Goal: Transaction & Acquisition: Purchase product/service

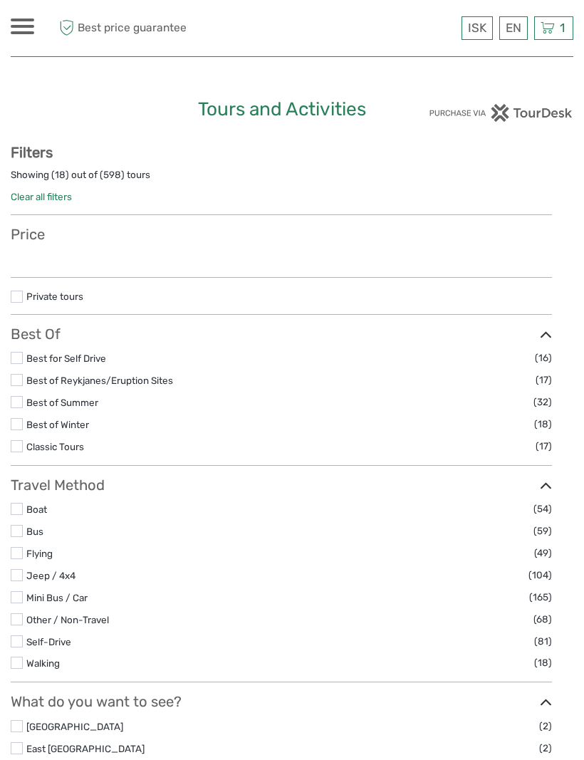
select select
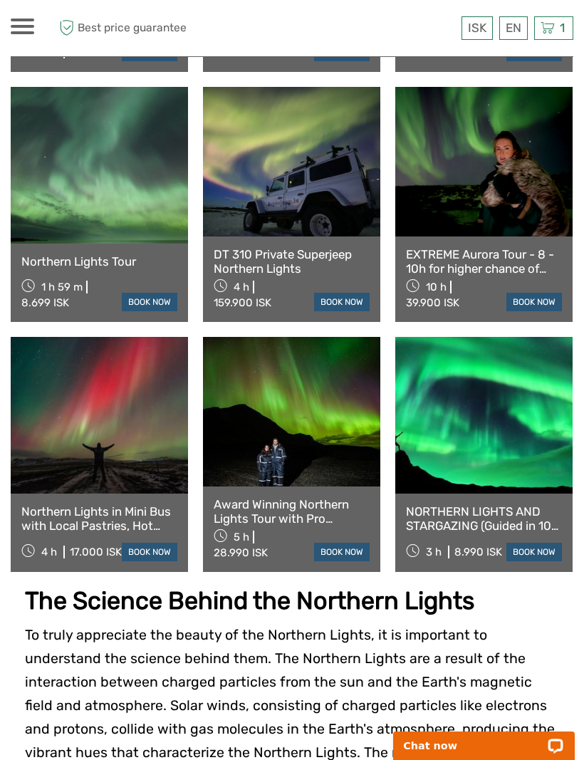
scroll to position [1032, 0]
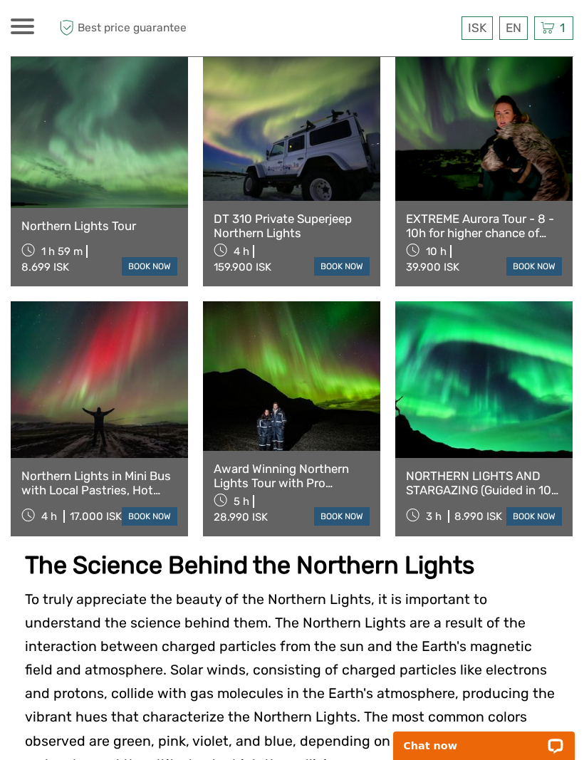
click at [514, 395] on link at bounding box center [483, 379] width 177 height 157
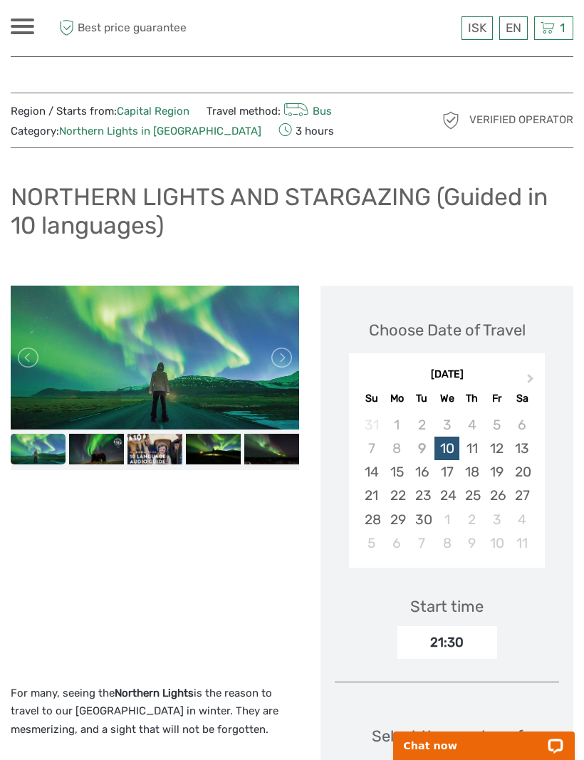
click at [532, 378] on button "Next Month" at bounding box center [532, 382] width 23 height 23
click at [529, 416] on div "4" at bounding box center [521, 425] width 25 height 24
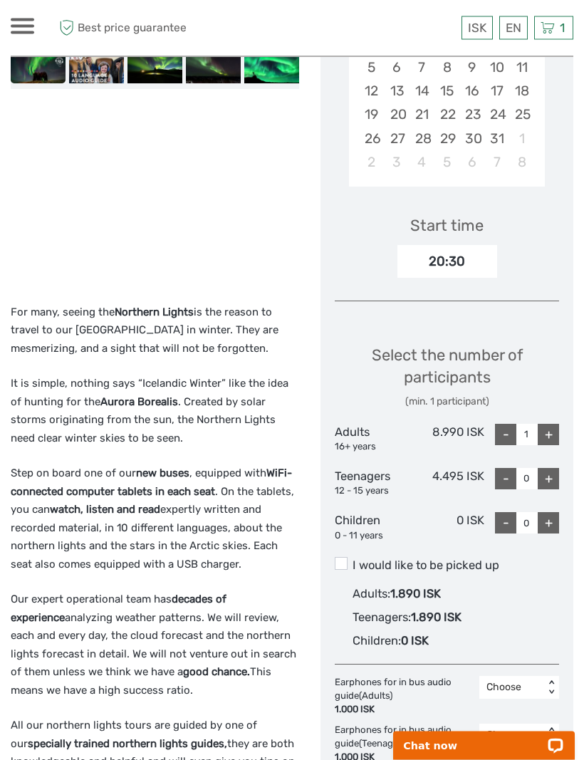
scroll to position [378, 0]
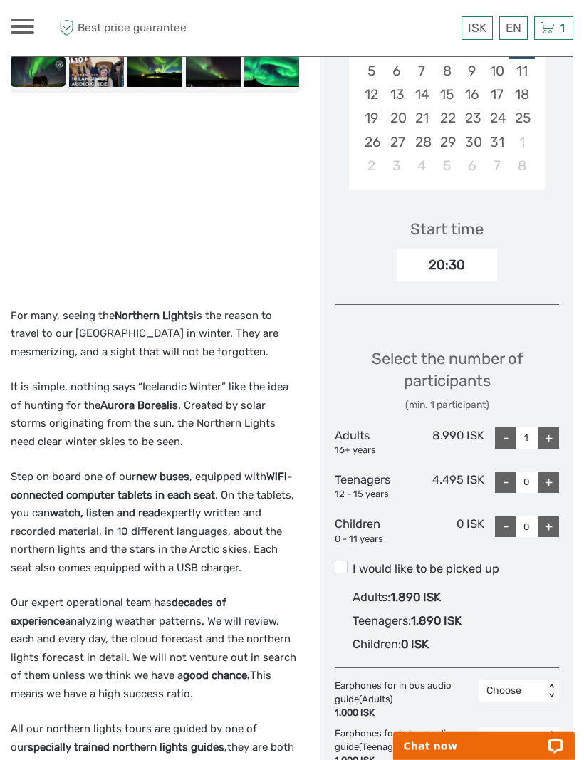
click at [545, 440] on div "+" at bounding box center [548, 437] width 21 height 21
click at [544, 437] on div "+" at bounding box center [548, 437] width 21 height 21
click at [544, 436] on div "+" at bounding box center [548, 437] width 21 height 21
click at [551, 432] on div "+" at bounding box center [548, 437] width 21 height 21
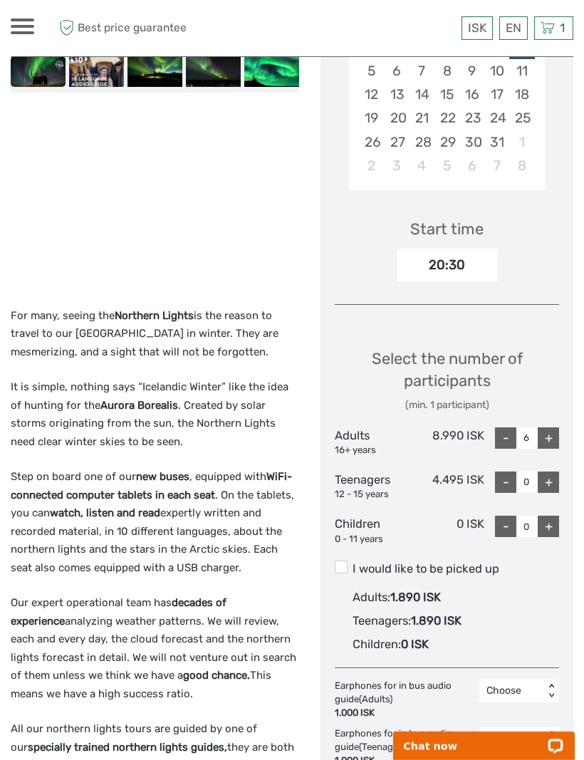
click at [551, 432] on div "+" at bounding box center [548, 437] width 21 height 21
click at [549, 436] on div "+" at bounding box center [548, 437] width 21 height 21
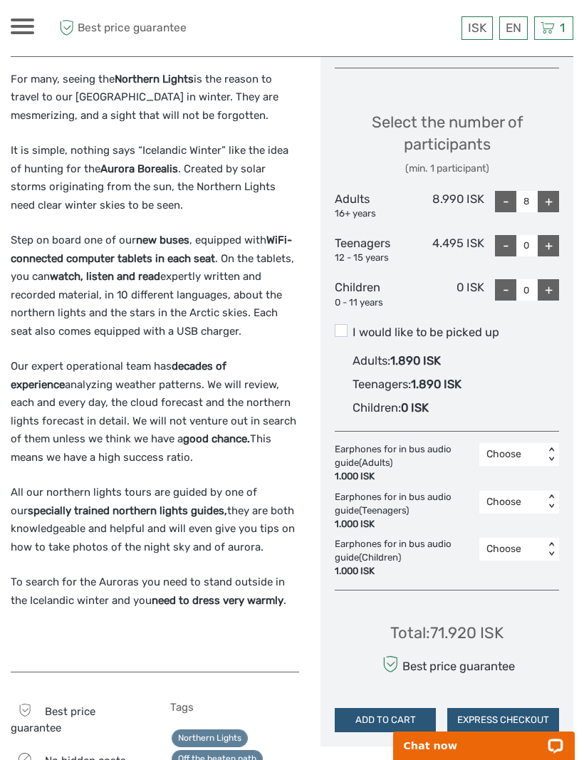
scroll to position [613, 0]
click at [556, 204] on div "+" at bounding box center [548, 202] width 21 height 21
click at [551, 199] on div "+" at bounding box center [548, 202] width 21 height 21
type input "10"
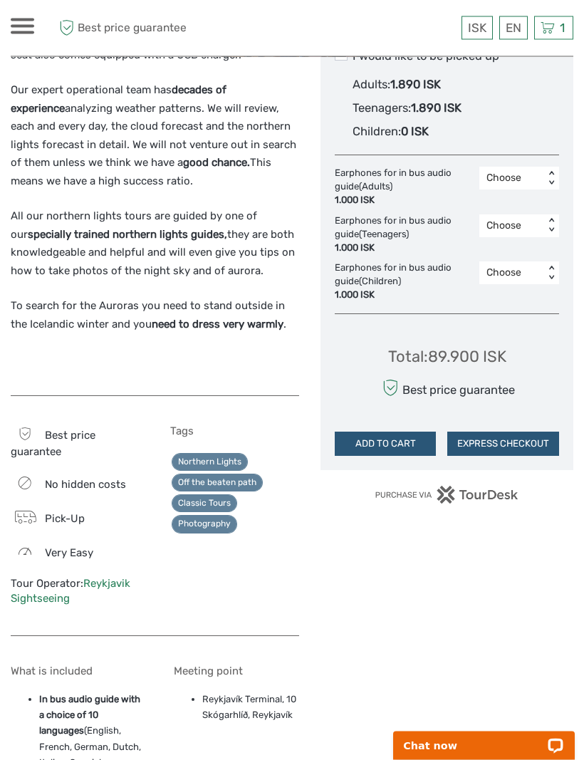
scroll to position [753, 0]
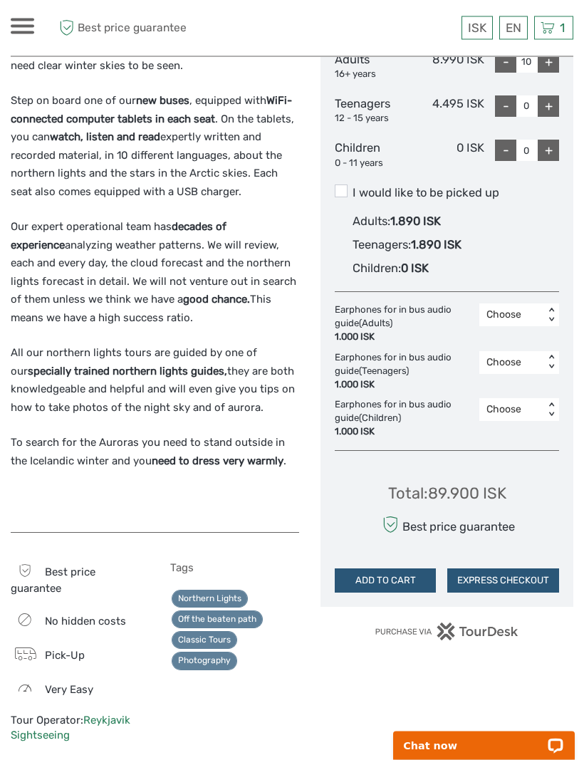
click at [355, 187] on label "I would like to be picked up" at bounding box center [447, 193] width 224 height 17
click at [353, 188] on input "I would like to be picked up" at bounding box center [353, 188] width 0 height 0
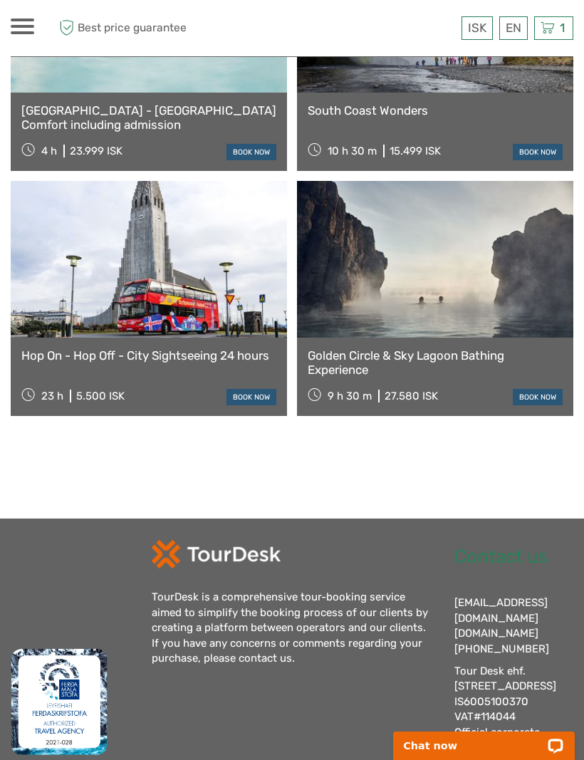
scroll to position [2974, 0]
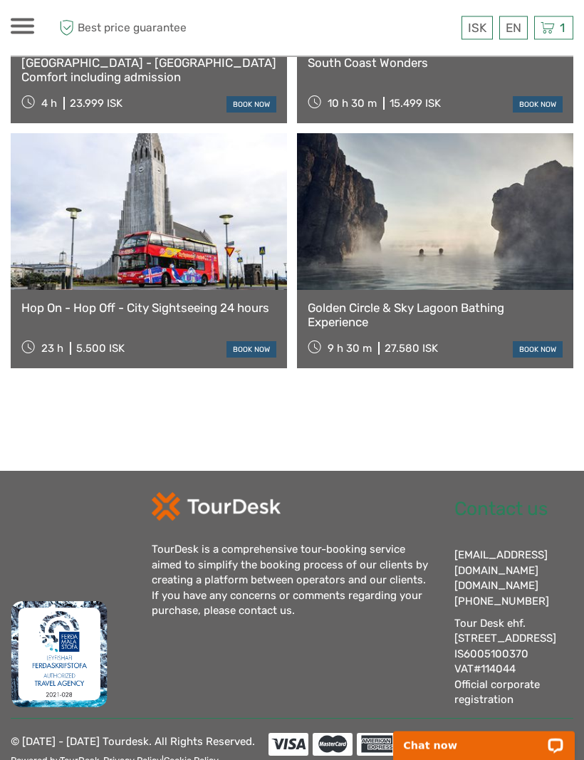
click at [503, 580] on link "[DOMAIN_NAME]" at bounding box center [496, 586] width 84 height 13
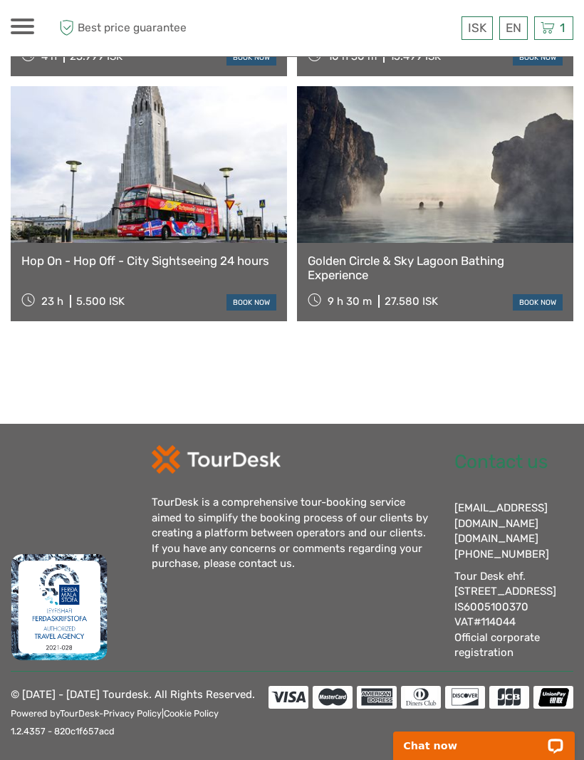
click at [525, 501] on div "info@tourdesk.io tourdesk.com +354 553 4321" at bounding box center [514, 531] width 120 height 61
click at [533, 501] on div "info@tourdesk.io tourdesk.com +354 553 4321" at bounding box center [514, 531] width 120 height 61
click at [503, 501] on div "info@tourdesk.io tourdesk.com +354 553 4321" at bounding box center [514, 531] width 120 height 61
click at [494, 501] on div "info@tourdesk.io tourdesk.com +354 553 4321" at bounding box center [514, 531] width 120 height 61
click at [531, 501] on div "info@tourdesk.io tourdesk.com +354 553 4321" at bounding box center [514, 531] width 120 height 61
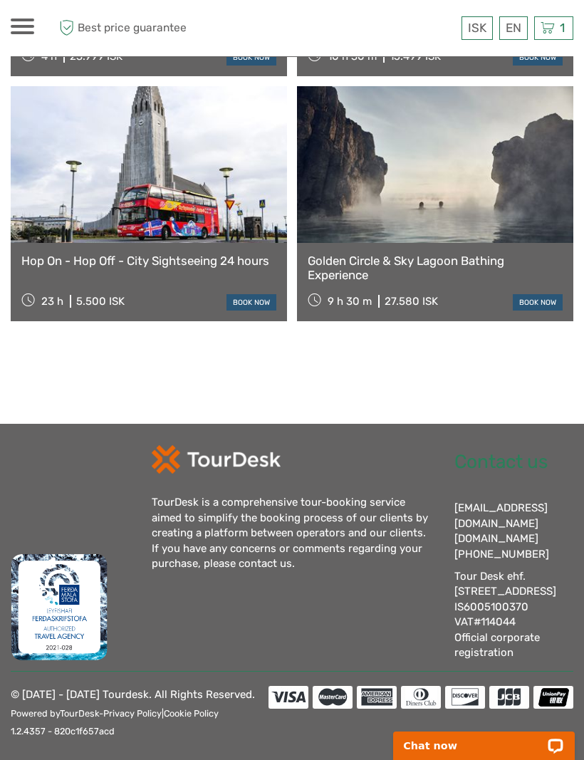
click at [473, 501] on div "info@tourdesk.io tourdesk.com +354 553 4321" at bounding box center [514, 531] width 120 height 61
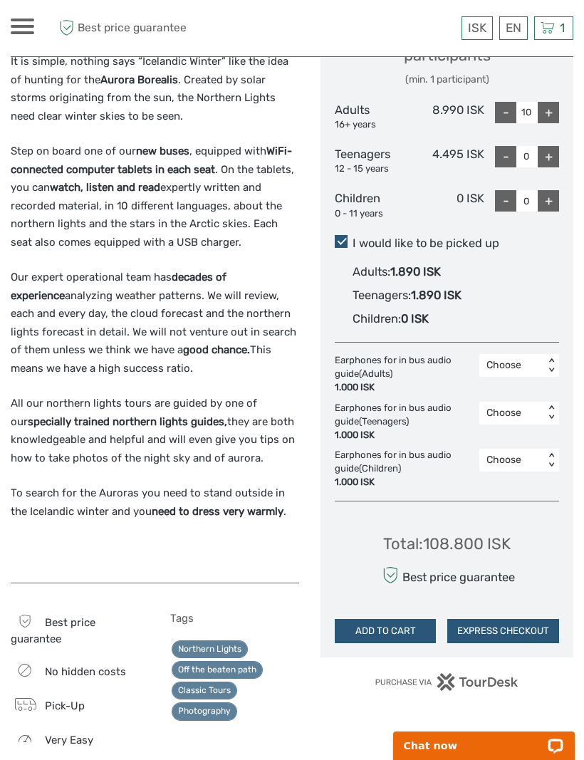
scroll to position [704, 0]
click at [402, 618] on button "ADD TO CART" at bounding box center [385, 630] width 101 height 24
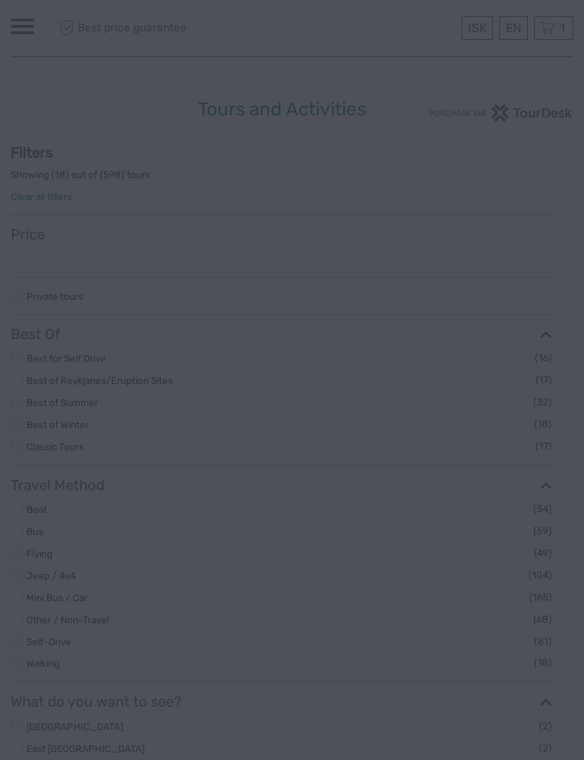
select select
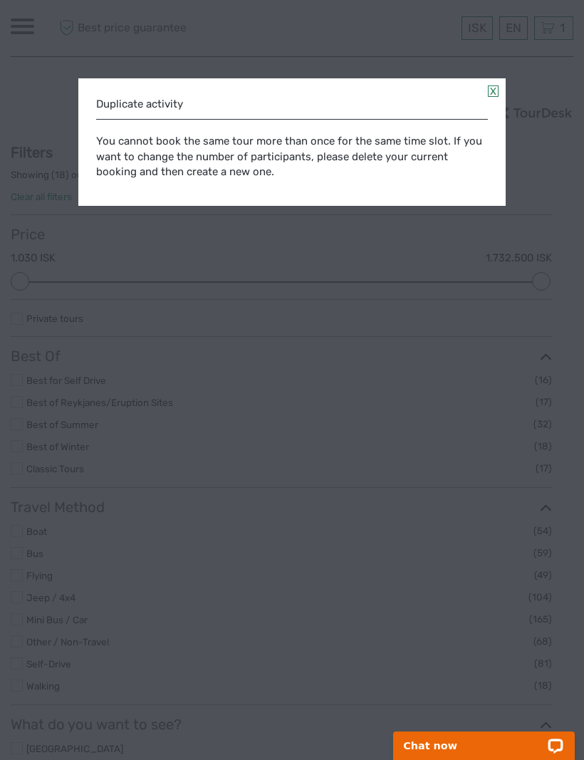
click at [496, 85] on div "Duplicate activity You cannot book the same tour more than once for the same ti…" at bounding box center [291, 142] width 427 height 128
click at [488, 90] on link at bounding box center [493, 90] width 11 height 11
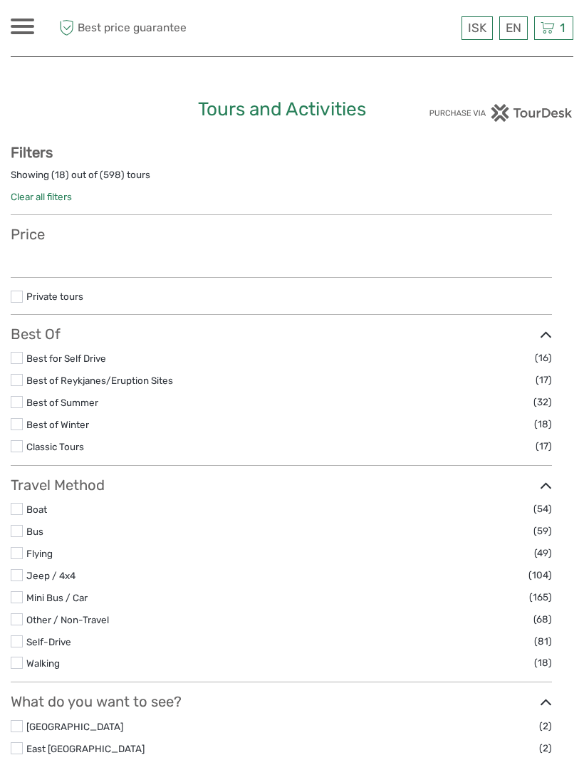
select select
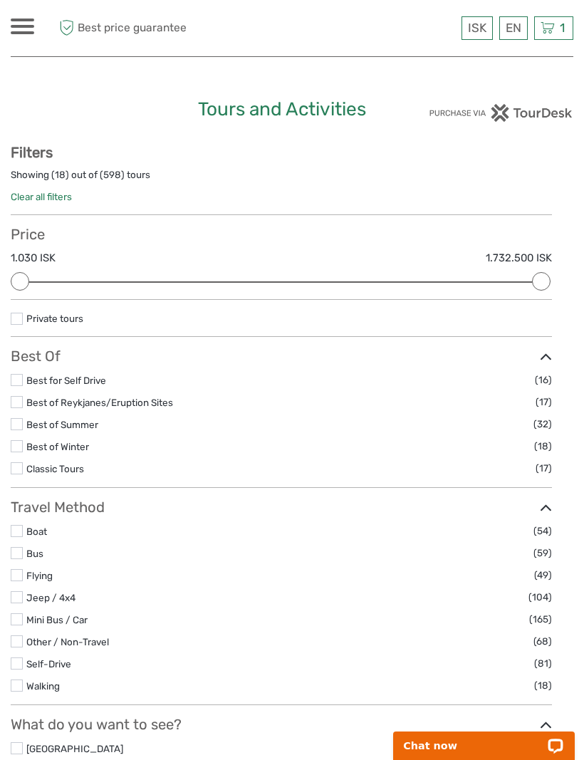
click at [558, 26] on span "1" at bounding box center [562, 28] width 9 height 14
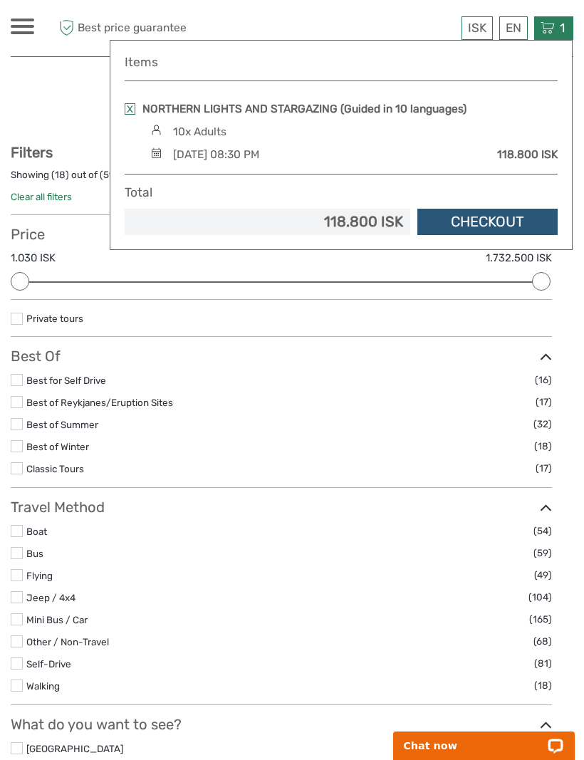
click at [153, 470] on label "Classic Tours" at bounding box center [280, 469] width 509 height 16
click at [0, 0] on input "checkbox" at bounding box center [0, 0] width 0 height 0
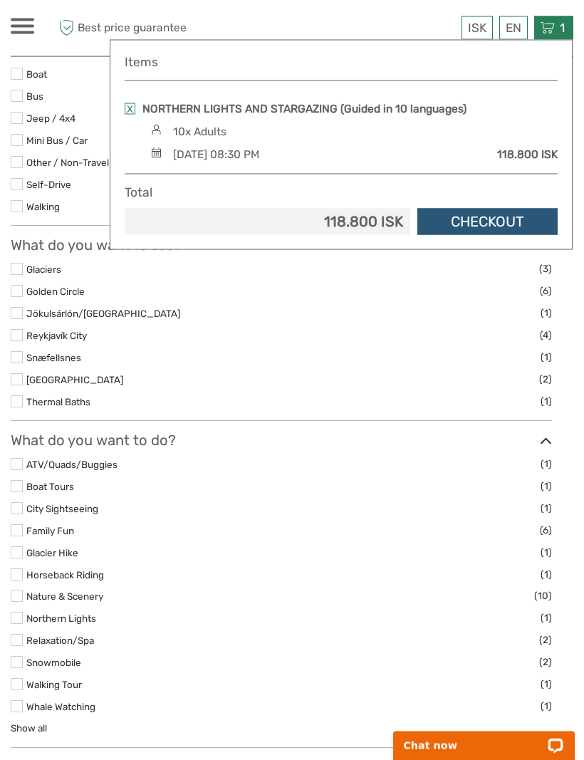
scroll to position [435, 0]
click at [92, 621] on link "Northern Lights" at bounding box center [61, 618] width 70 height 11
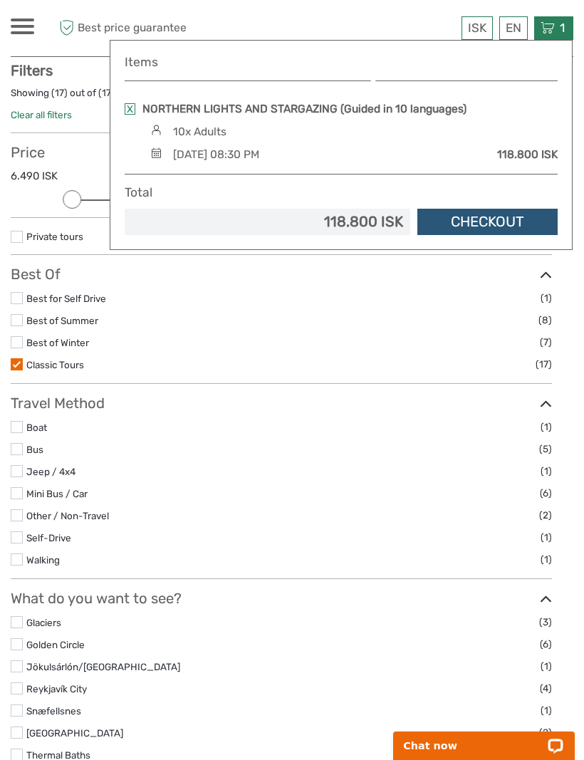
scroll to position [80, 0]
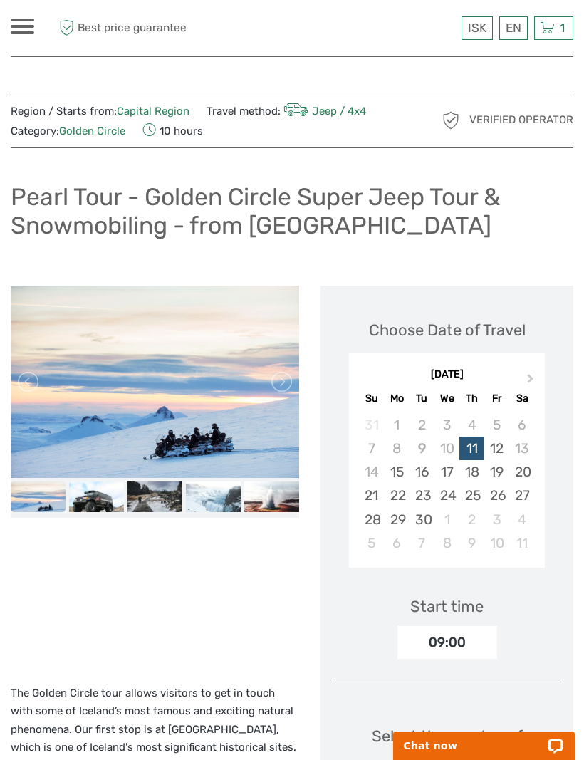
click at [33, 15] on div "ISK ISK € $ £ EN English Español Deutsch Tours Multi-day tours Transfers Car re…" at bounding box center [99, 28] width 176 height 35
click at [25, 14] on div "ISK ISK € $ £ EN English Español Deutsch Tours Multi-day tours Transfers Car re…" at bounding box center [99, 28] width 176 height 35
click at [18, 26] on span at bounding box center [23, 26] width 24 height 3
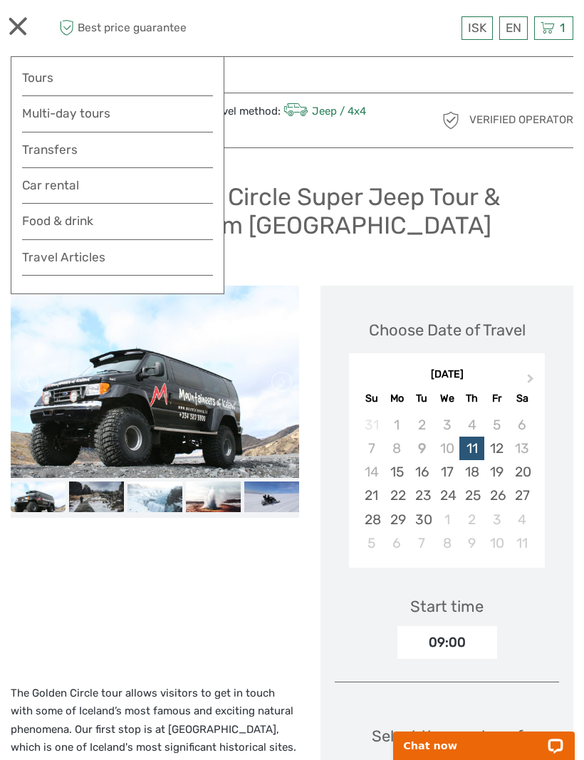
click at [147, 78] on link "Tours" at bounding box center [117, 78] width 191 height 21
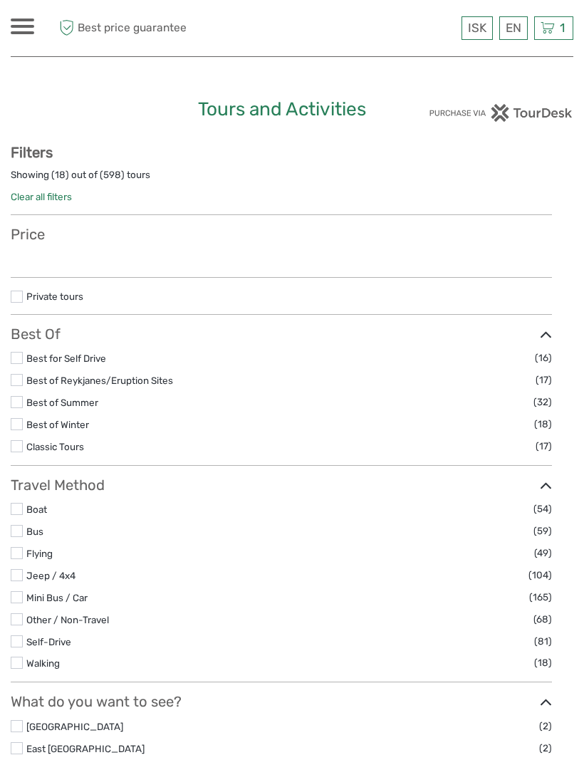
select select
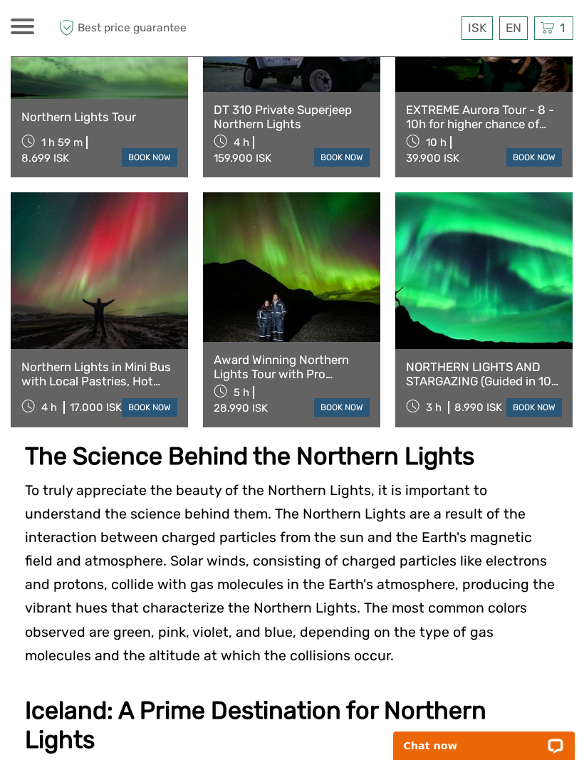
scroll to position [1169, 0]
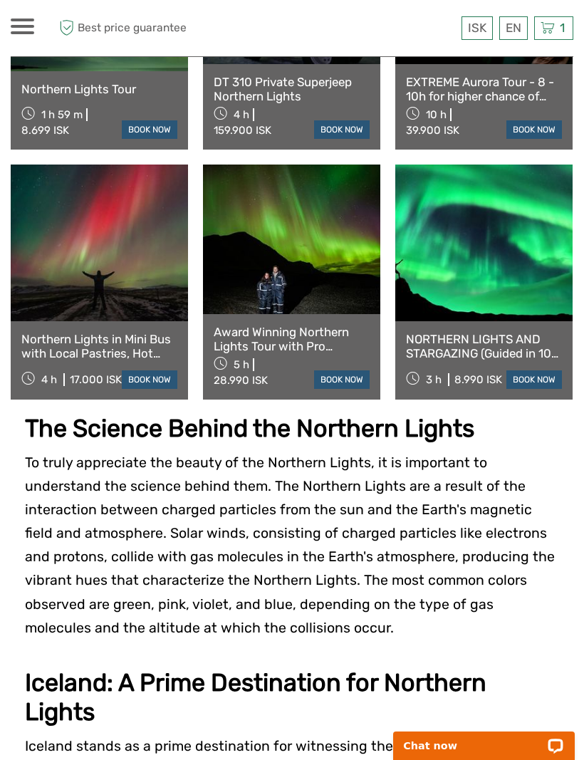
click at [506, 279] on link at bounding box center [483, 243] width 177 height 157
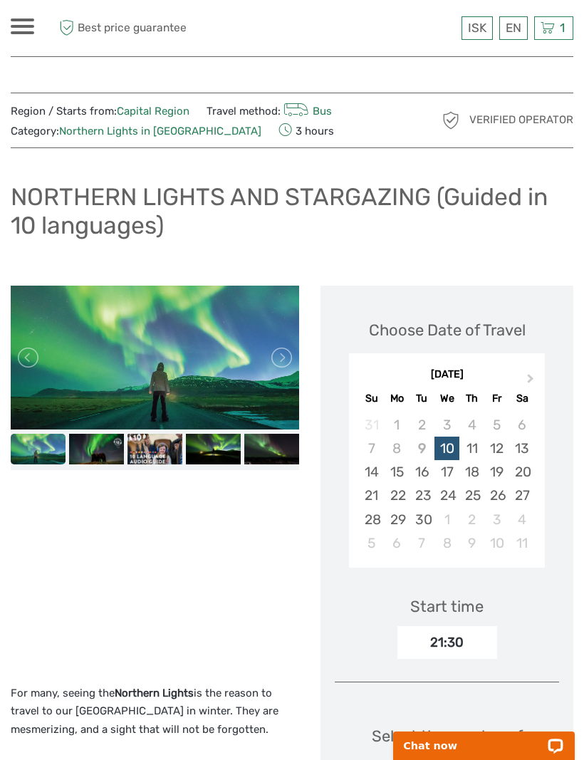
click at [541, 374] on button "Next Month" at bounding box center [532, 382] width 23 height 23
click at [524, 427] on div "4" at bounding box center [521, 425] width 25 height 24
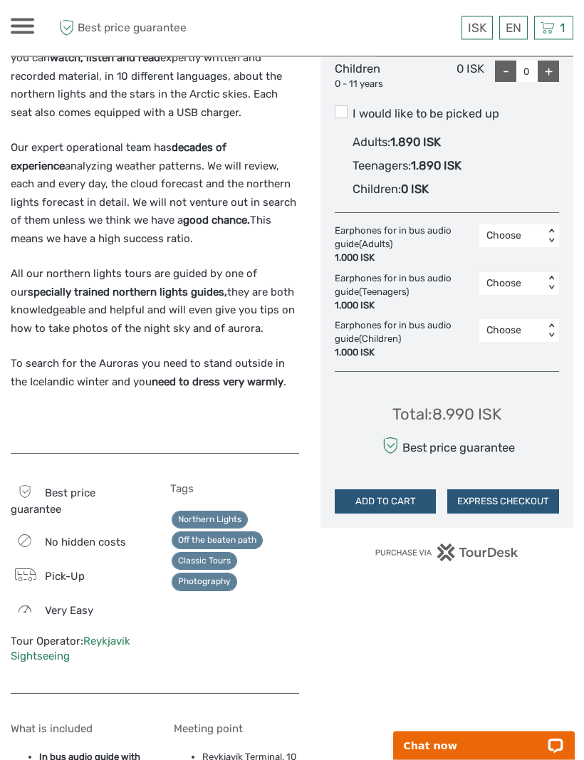
scroll to position [811, 0]
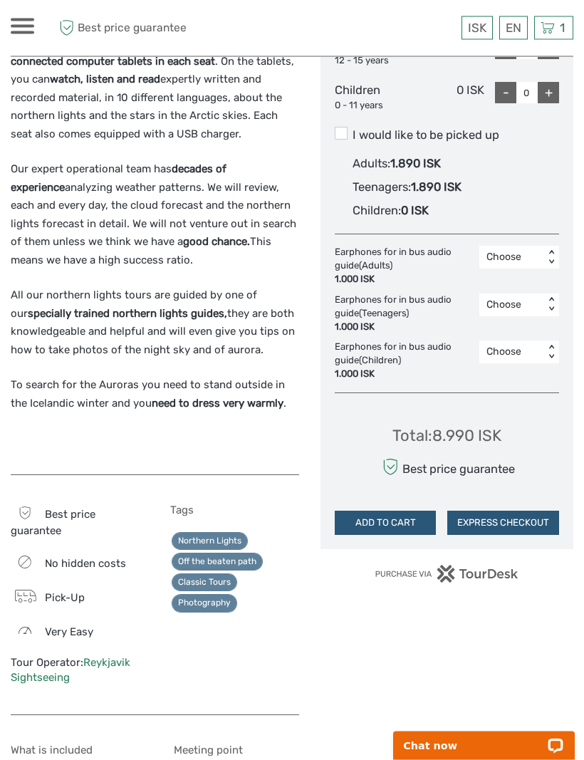
click at [465, 128] on label "I would like to be picked up" at bounding box center [447, 136] width 224 height 17
click at [353, 130] on input "I would like to be picked up" at bounding box center [353, 130] width 0 height 0
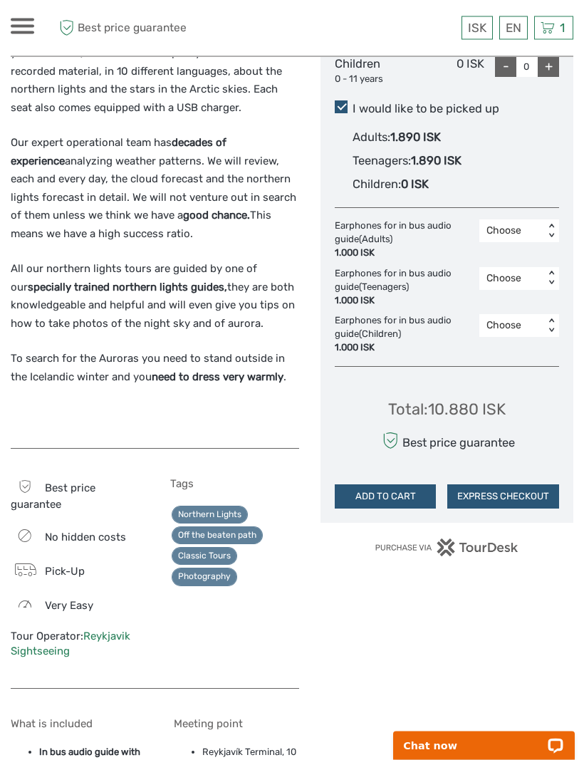
scroll to position [838, 0]
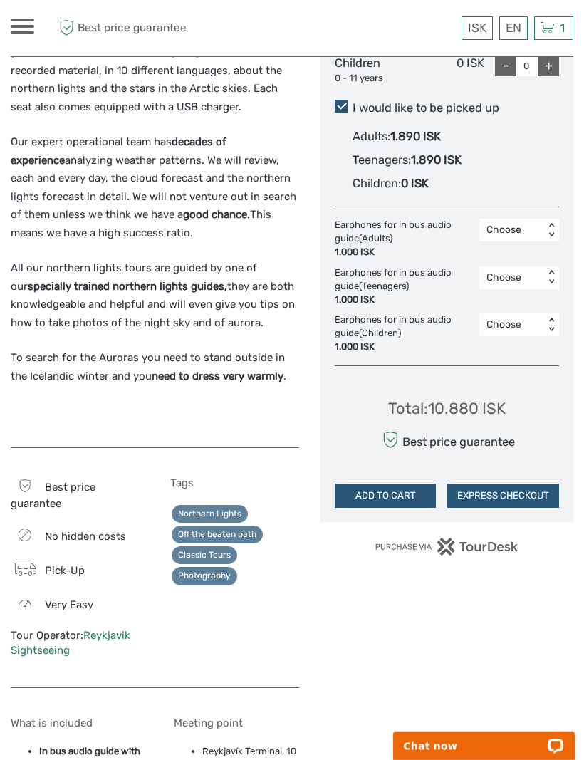
click at [106, 629] on link "Reykjavik Sightseeing" at bounding box center [71, 643] width 120 height 28
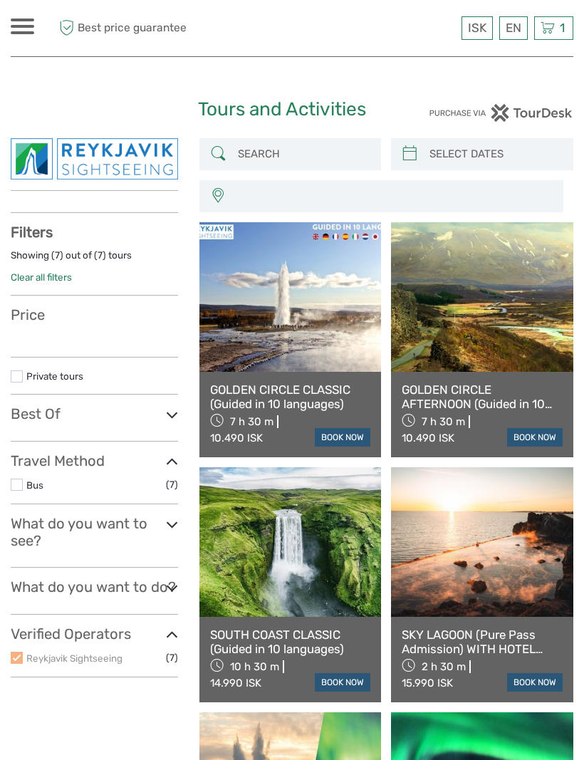
select select
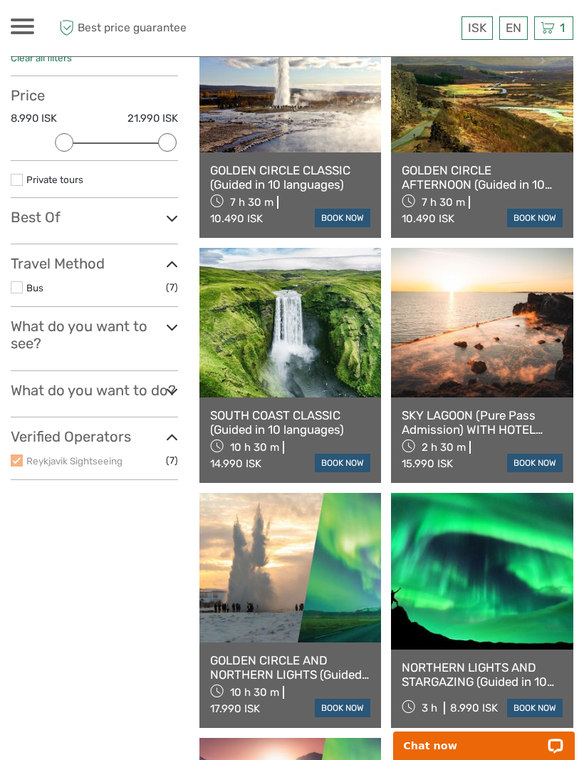
scroll to position [457, 0]
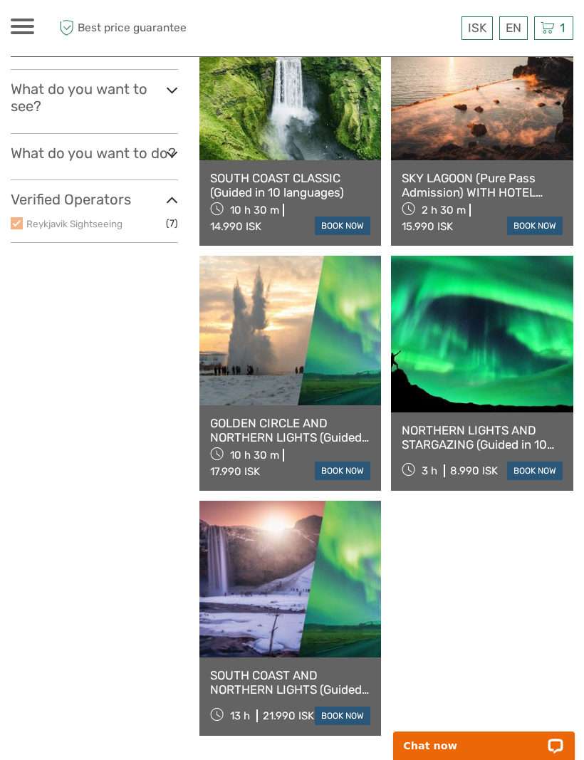
click at [528, 370] on link at bounding box center [482, 334] width 182 height 157
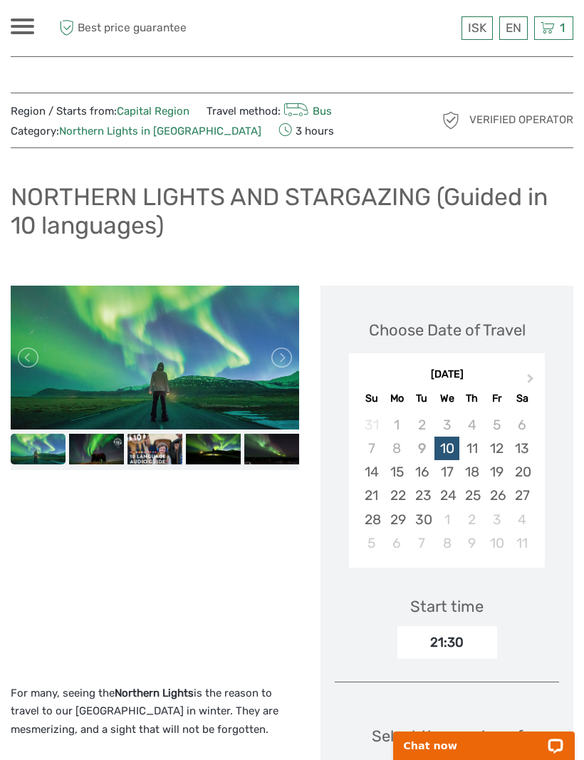
click at [531, 380] on button "Next Month" at bounding box center [532, 382] width 23 height 23
click at [524, 422] on div "4" at bounding box center [521, 425] width 25 height 24
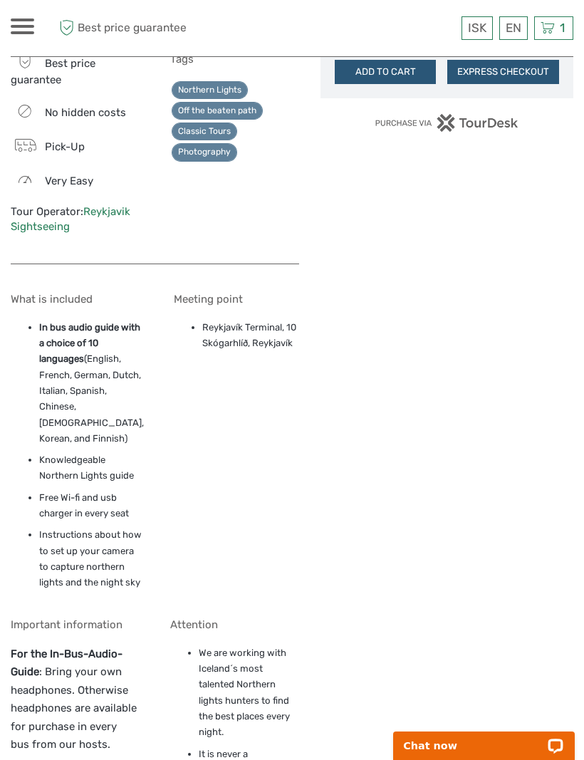
scroll to position [1264, 0]
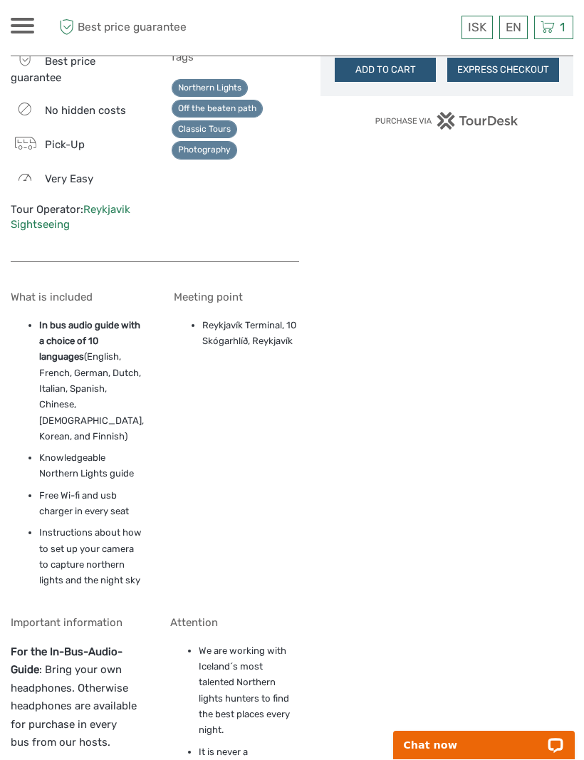
click at [108, 204] on link "Reykjavik Sightseeing" at bounding box center [71, 218] width 120 height 28
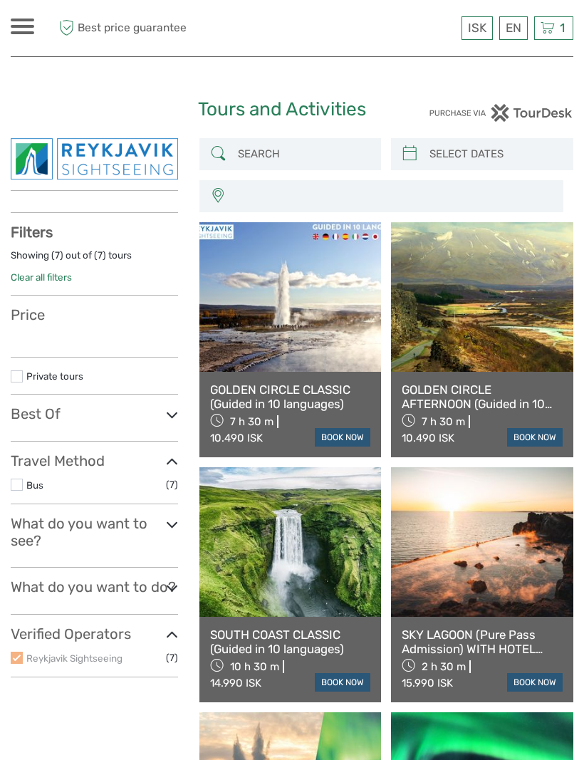
select select
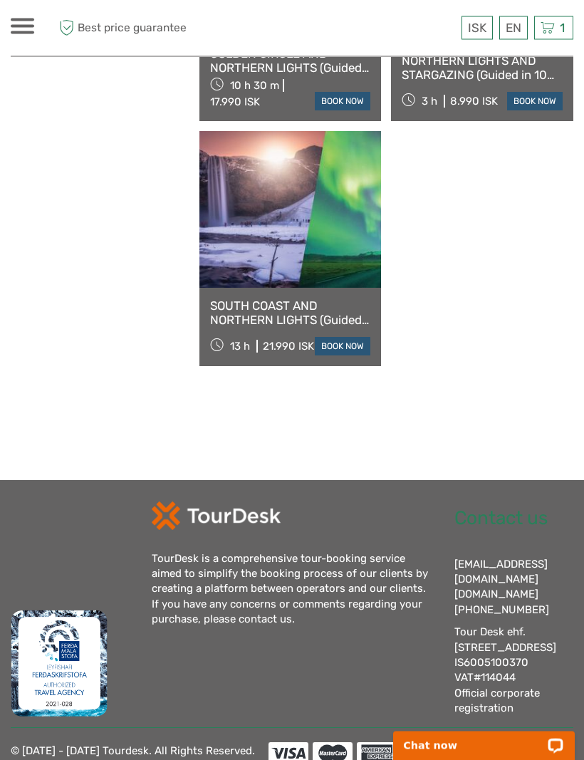
scroll to position [842, 0]
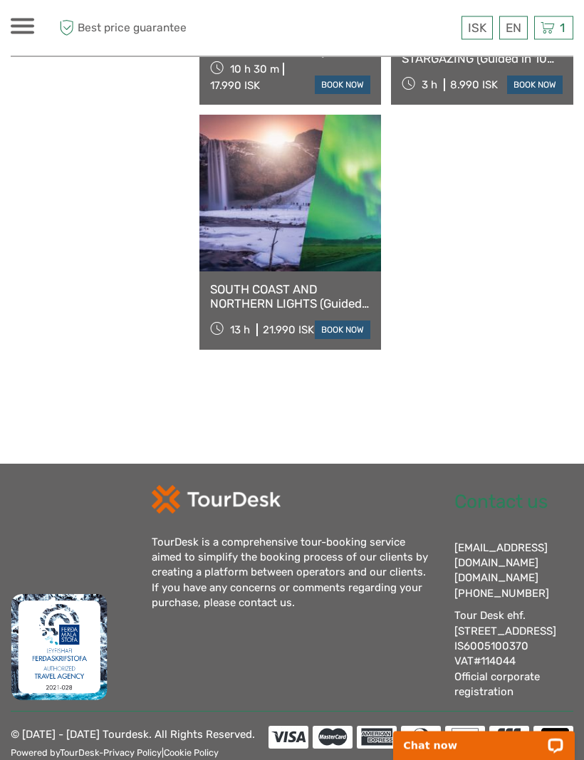
click at [554, 748] on div "Open LiveChat chat widget" at bounding box center [556, 744] width 17 height 17
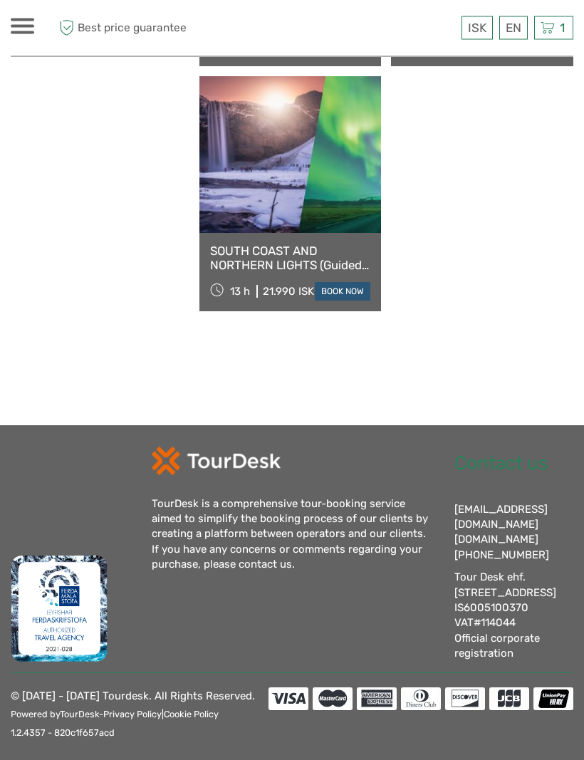
scroll to position [881, 0]
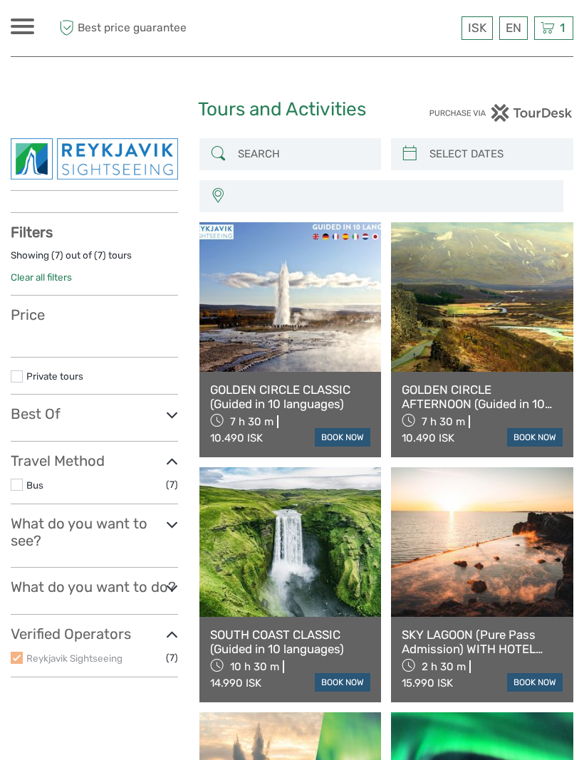
select select
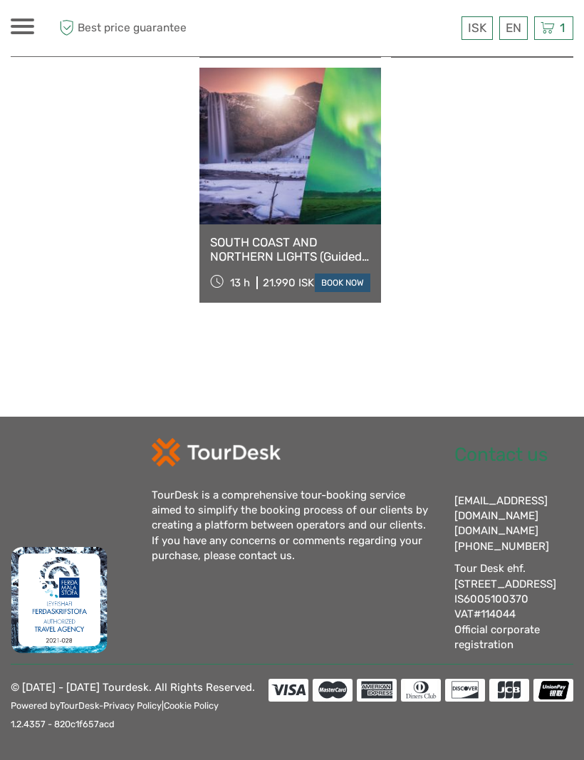
select select
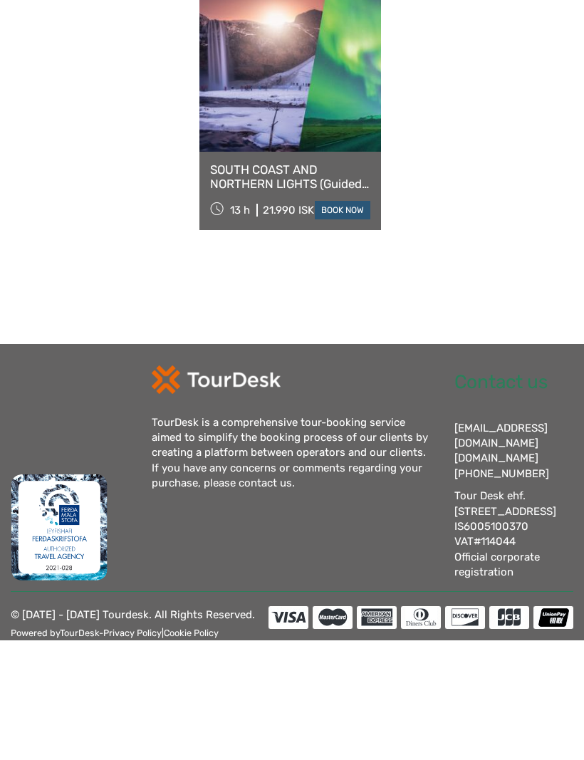
scroll to position [842, 0]
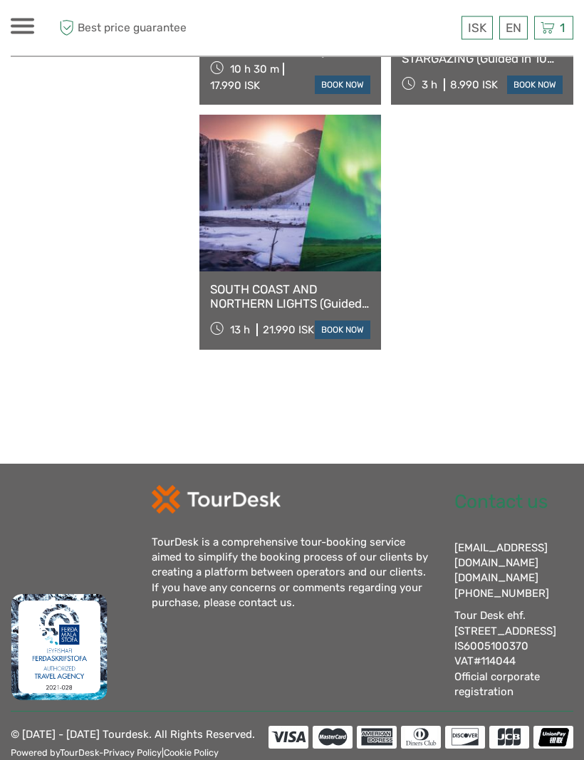
click at [520, 495] on h2 "Contact us" at bounding box center [514, 503] width 120 height 23
click at [505, 498] on h2 "Contact us" at bounding box center [514, 503] width 120 height 23
click at [488, 510] on h2 "Contact us" at bounding box center [514, 503] width 120 height 23
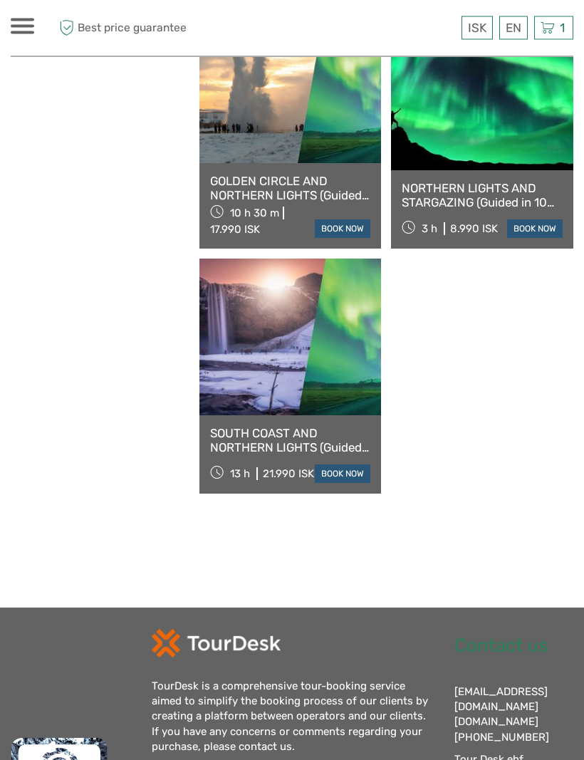
scroll to position [699, 0]
click at [515, 133] on link at bounding box center [482, 92] width 182 height 157
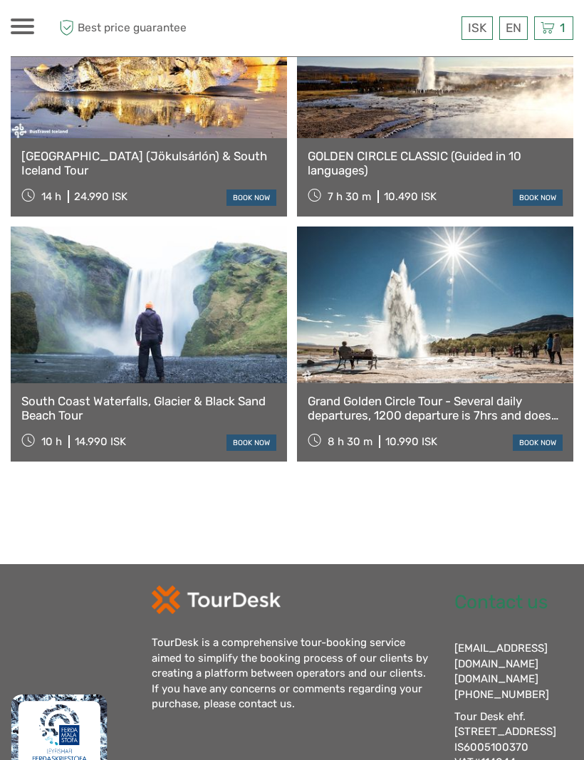
scroll to position [2974, 0]
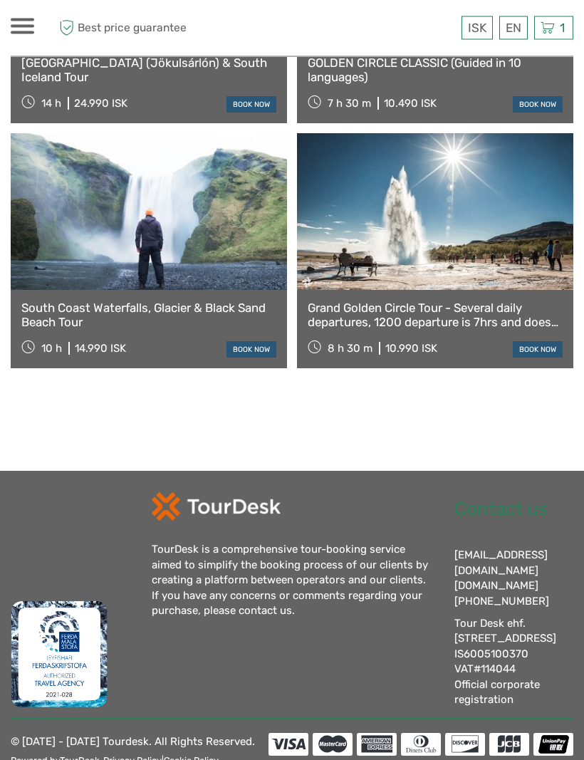
click at [533, 503] on h2 "Contact us" at bounding box center [514, 510] width 120 height 23
click at [501, 499] on h2 "Contact us" at bounding box center [514, 510] width 120 height 23
click at [485, 506] on h2 "Contact us" at bounding box center [514, 510] width 120 height 23
click at [494, 508] on h2 "Contact us" at bounding box center [514, 510] width 120 height 23
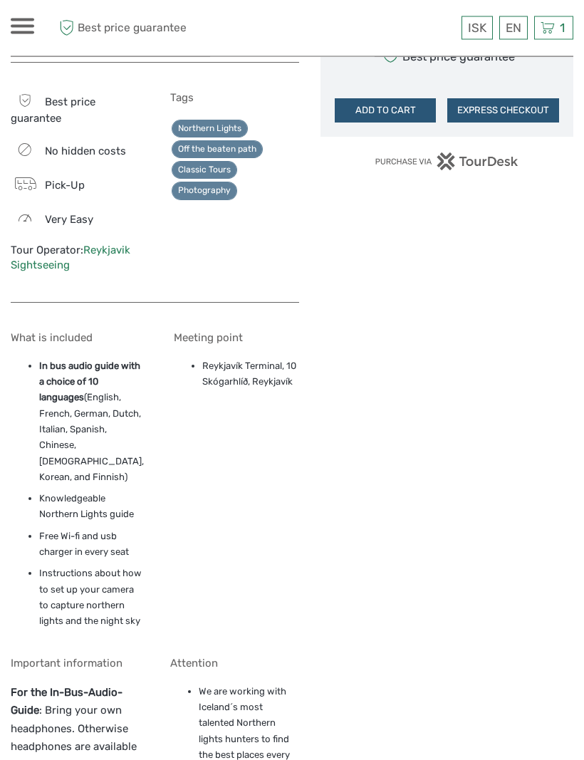
scroll to position [1277, 0]
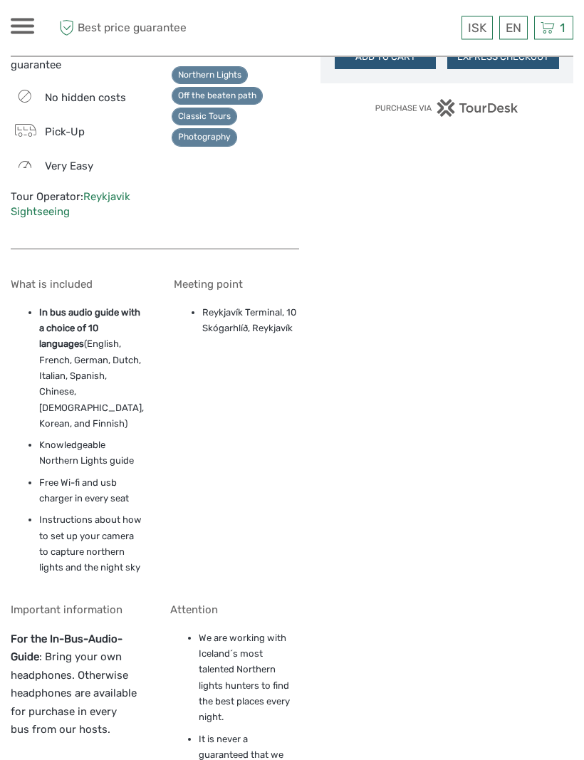
click at [126, 191] on link "Reykjavik Sightseeing" at bounding box center [71, 205] width 120 height 28
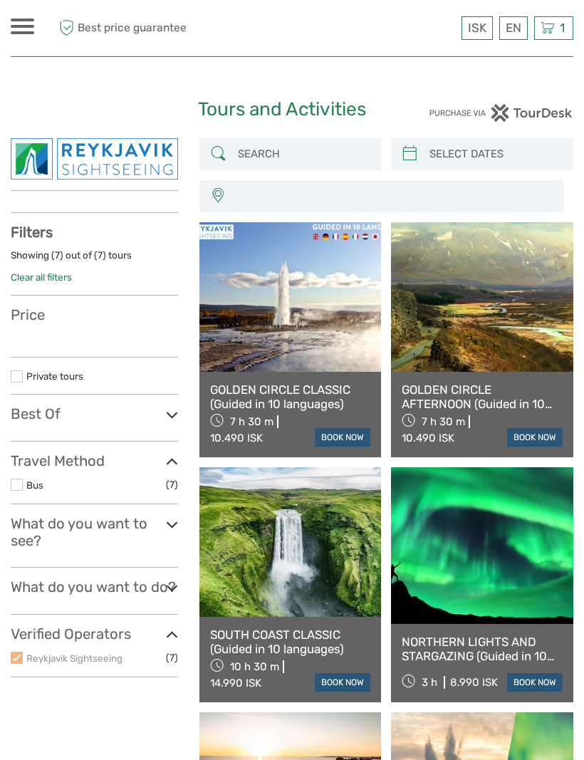
select select
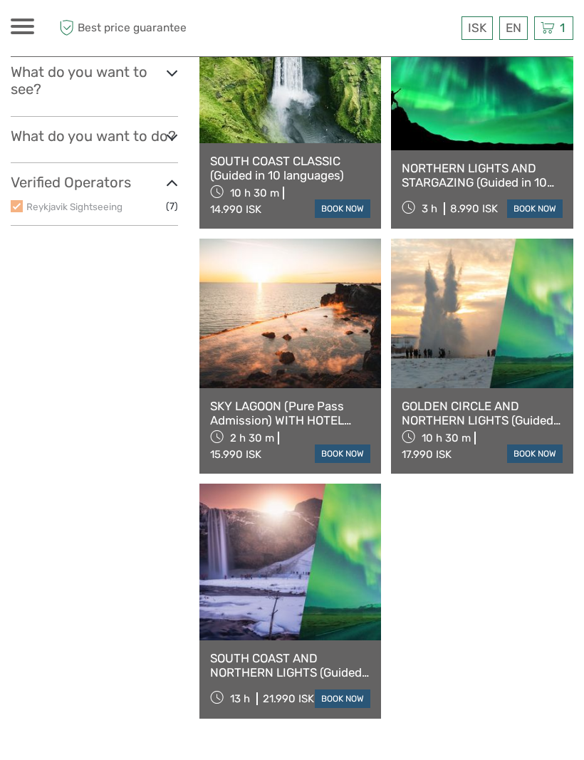
scroll to position [842, 0]
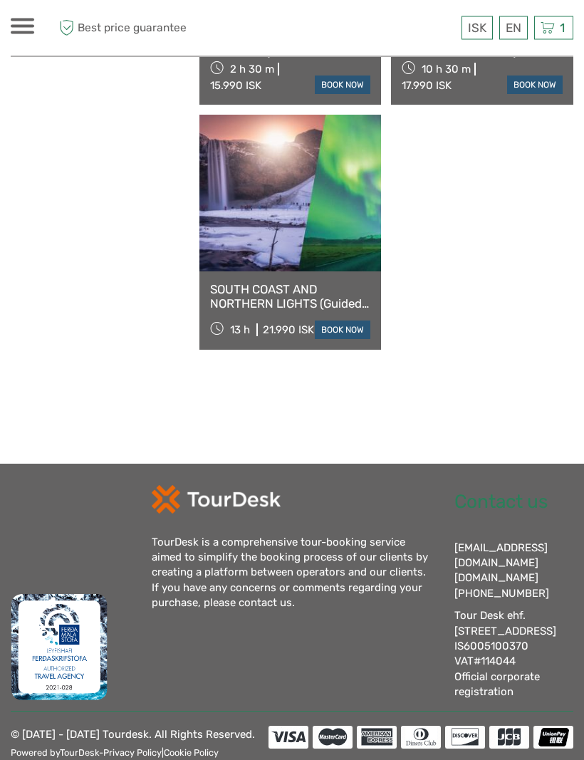
click at [531, 498] on h2 "Contact us" at bounding box center [514, 503] width 120 height 23
click at [503, 613] on div "Tour Desk ehf. [STREET_ADDRESS] IS6005100370 VAT#114044 Official corporate regi…" at bounding box center [514, 655] width 120 height 92
click at [521, 548] on div "[EMAIL_ADDRESS][DOMAIN_NAME] [DOMAIN_NAME] [PHONE_NUMBER]" at bounding box center [514, 571] width 120 height 61
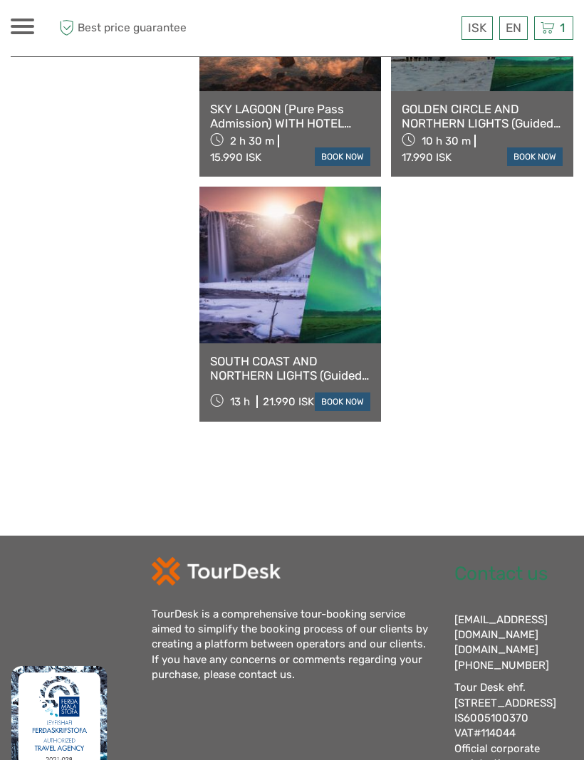
scroll to position [770, 0]
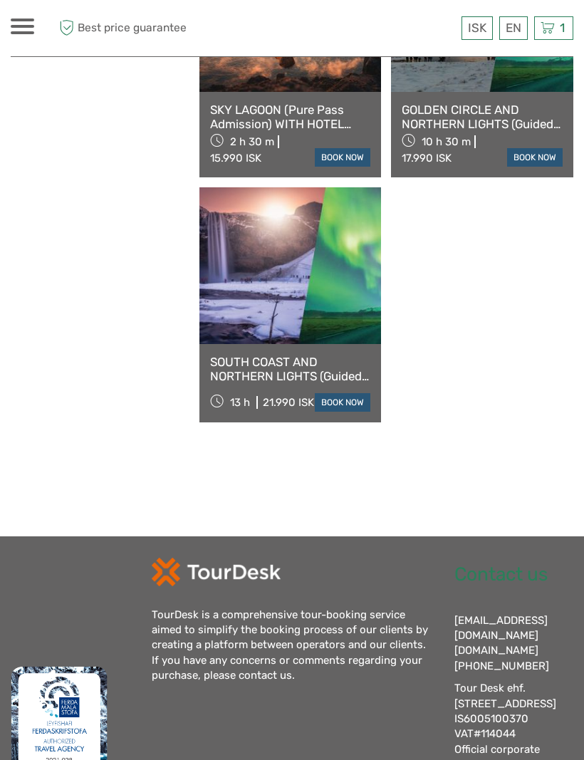
click at [476, 108] on link "GOLDEN CIRCLE AND NORTHERN LIGHTS (Guided in 10 languages)" at bounding box center [482, 117] width 161 height 29
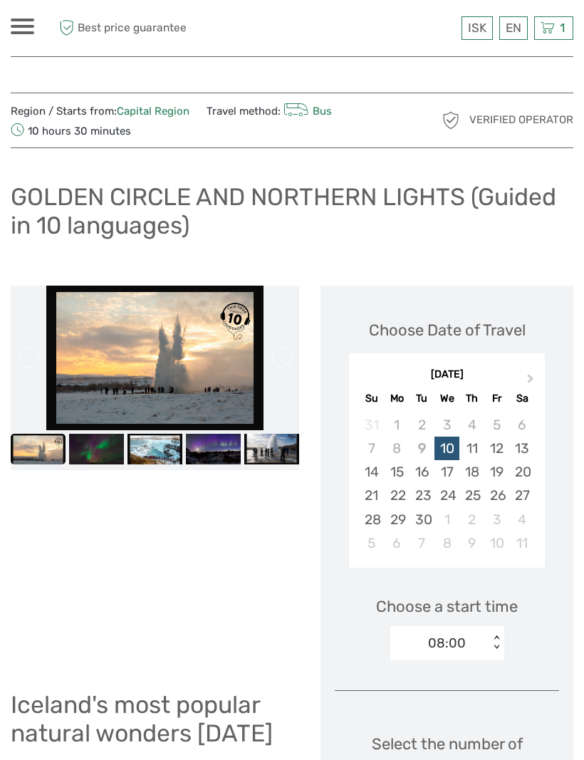
click at [32, 28] on div at bounding box center [23, 27] width 24 height 16
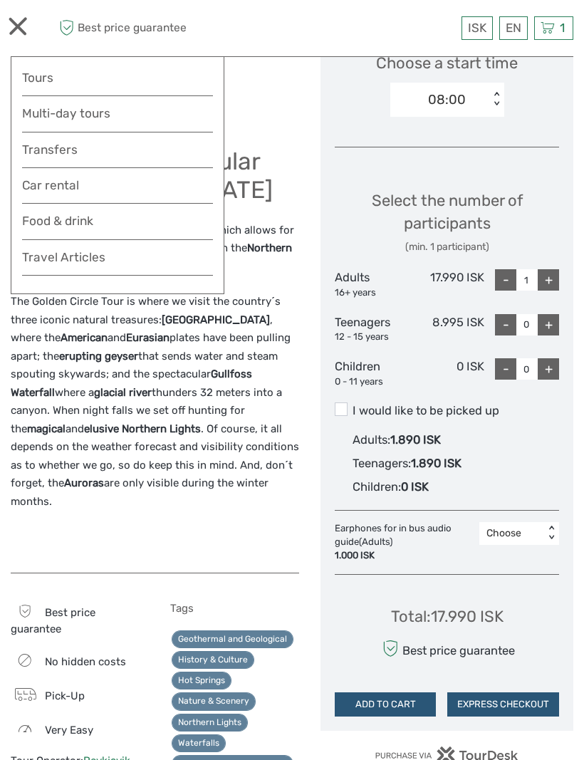
scroll to position [543, 0]
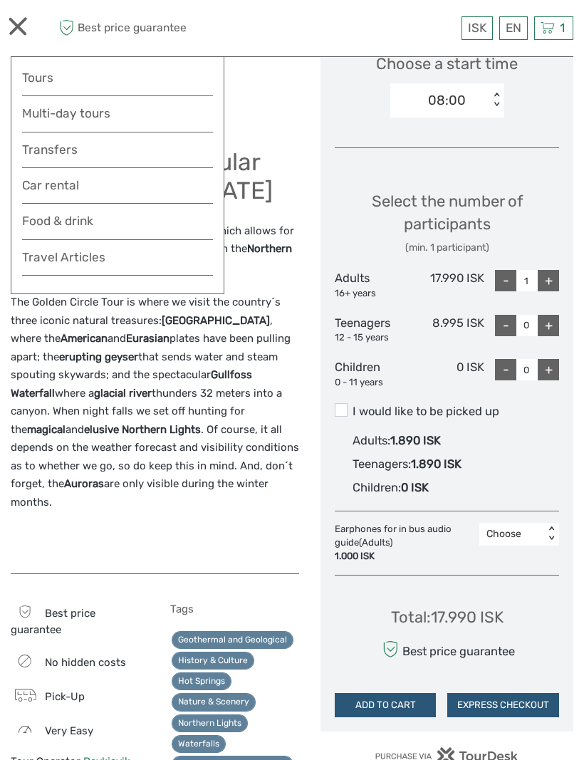
click at [551, 24] on icon at bounding box center [548, 28] width 14 height 18
